Goal: Check status: Check status

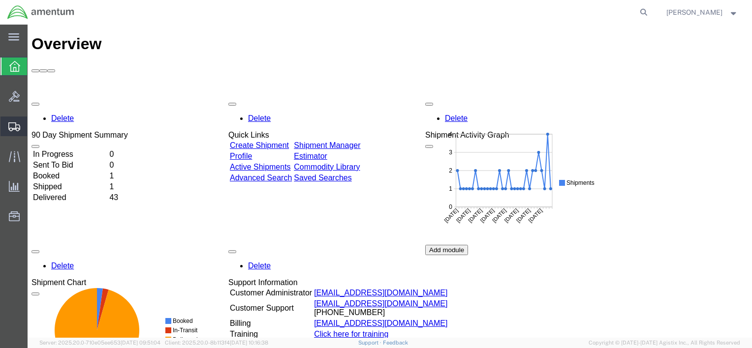
click at [0, 0] on span "Shipment Manager" at bounding box center [0, 0] width 0 height 0
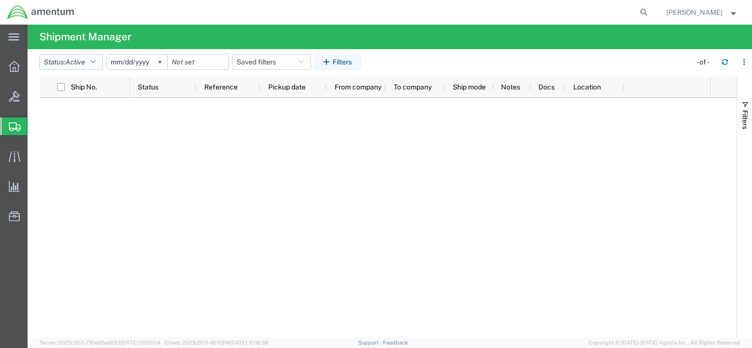
click at [99, 64] on button "Status: Active" at bounding box center [70, 62] width 63 height 16
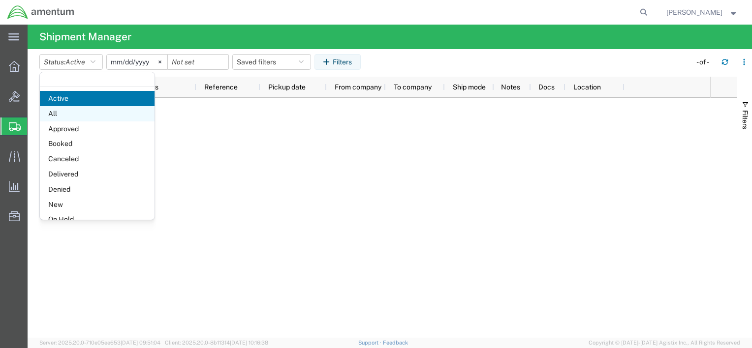
click at [68, 114] on span "All" at bounding box center [97, 113] width 115 height 15
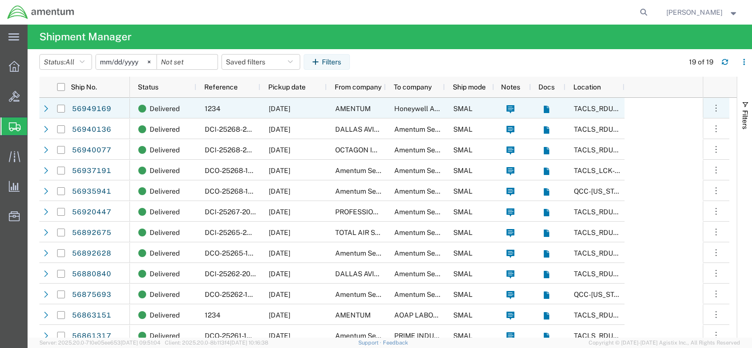
click at [236, 105] on div "1234" at bounding box center [228, 108] width 64 height 21
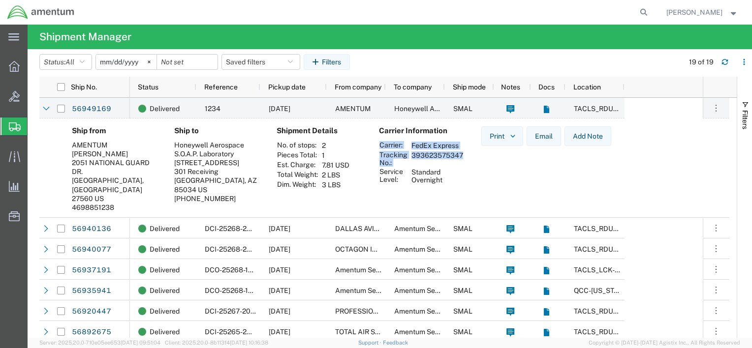
drag, startPoint x: 466, startPoint y: 154, endPoint x: 457, endPoint y: 155, distance: 8.4
click at [457, 155] on div "Carrier Information Carrier: FedEx Express Tracking No.: 393623575347 Service L…" at bounding box center [422, 172] width 102 height 92
drag, startPoint x: 457, startPoint y: 155, endPoint x: 466, endPoint y: 165, distance: 13.6
click at [466, 165] on div "Carrier Information Carrier: FedEx Express Tracking No.: 393623575347 Service L…" at bounding box center [422, 172] width 102 height 92
click at [460, 166] on td "393623575347" at bounding box center [437, 159] width 59 height 17
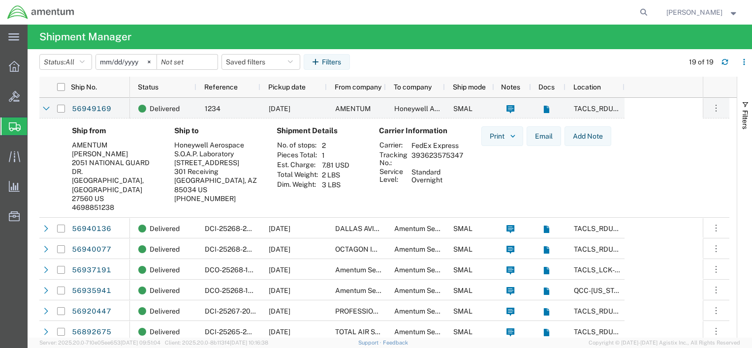
drag, startPoint x: 462, startPoint y: 153, endPoint x: 411, endPoint y: 153, distance: 51.2
click at [411, 153] on td "393623575347" at bounding box center [437, 159] width 59 height 17
drag, startPoint x: 411, startPoint y: 153, endPoint x: 445, endPoint y: 155, distance: 33.5
copy td "393623575347"
click at [100, 108] on link "56949169" at bounding box center [91, 109] width 40 height 16
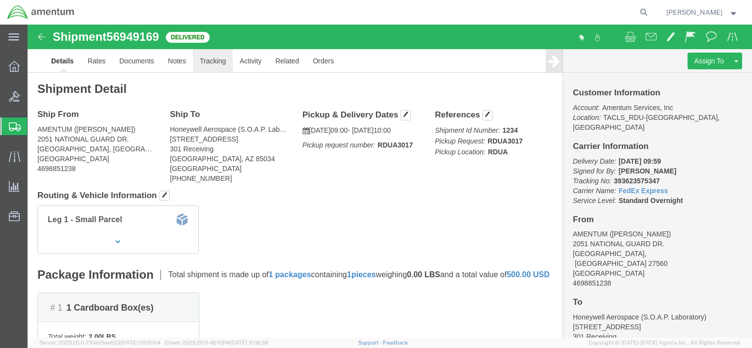
click link "Tracking"
